Goal: Check status

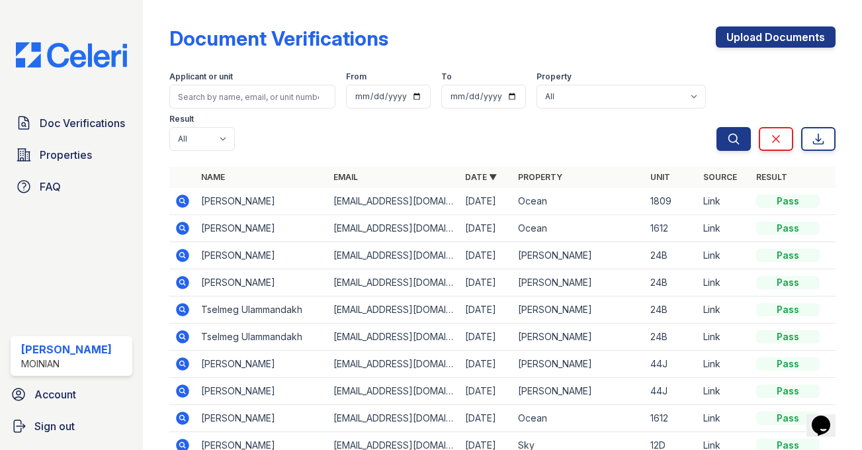
click at [185, 200] on icon at bounding box center [182, 200] width 13 height 13
